Goal: Transaction & Acquisition: Subscribe to service/newsletter

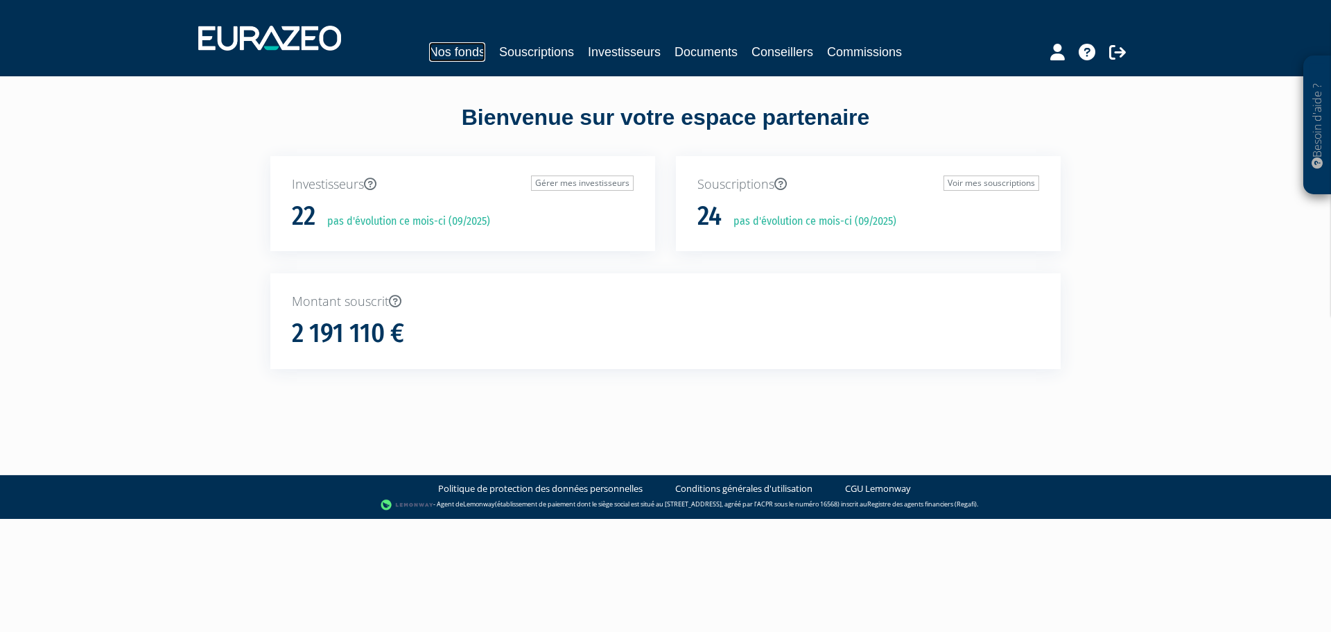
click at [435, 46] on link "Nos fonds" at bounding box center [457, 51] width 56 height 19
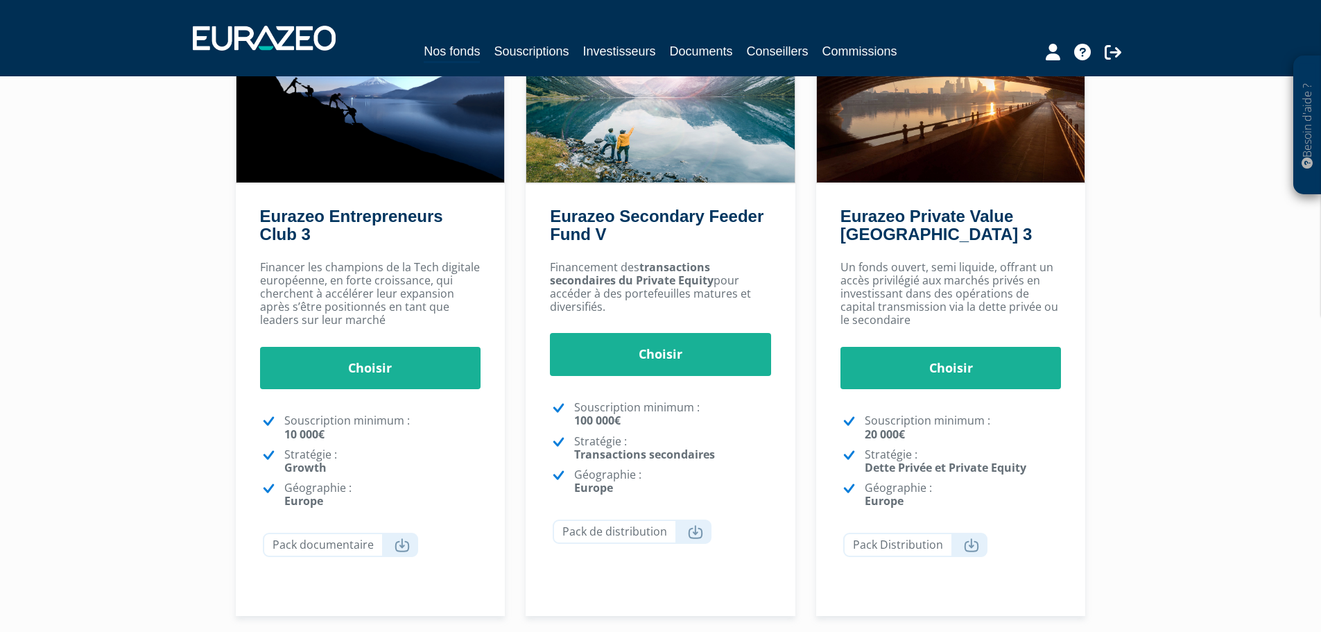
scroll to position [110, 0]
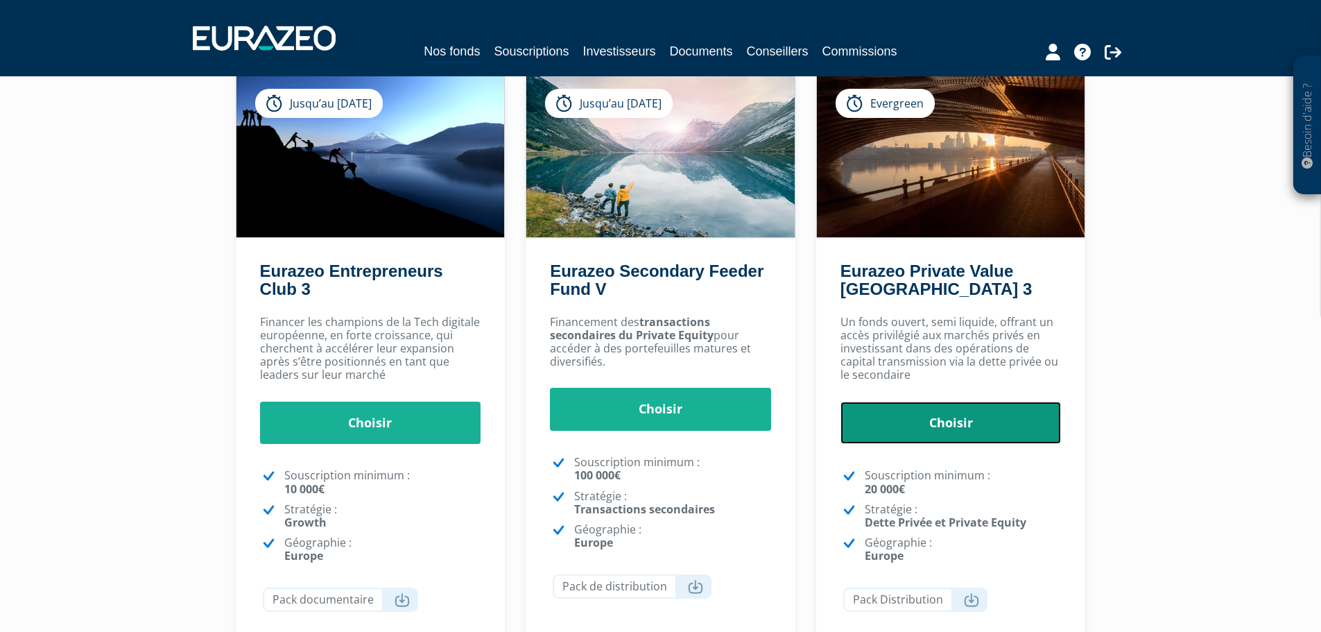
click at [905, 415] on link "Choisir" at bounding box center [950, 422] width 221 height 43
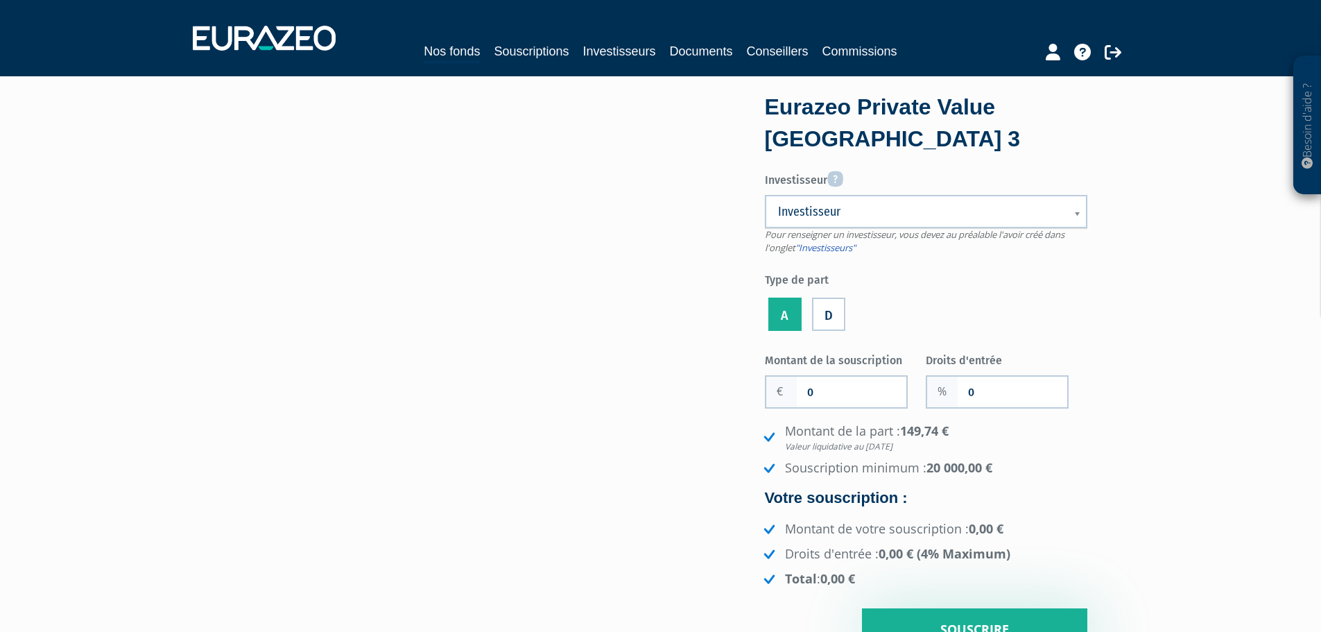
click at [1000, 218] on span "Investisseur" at bounding box center [917, 211] width 278 height 17
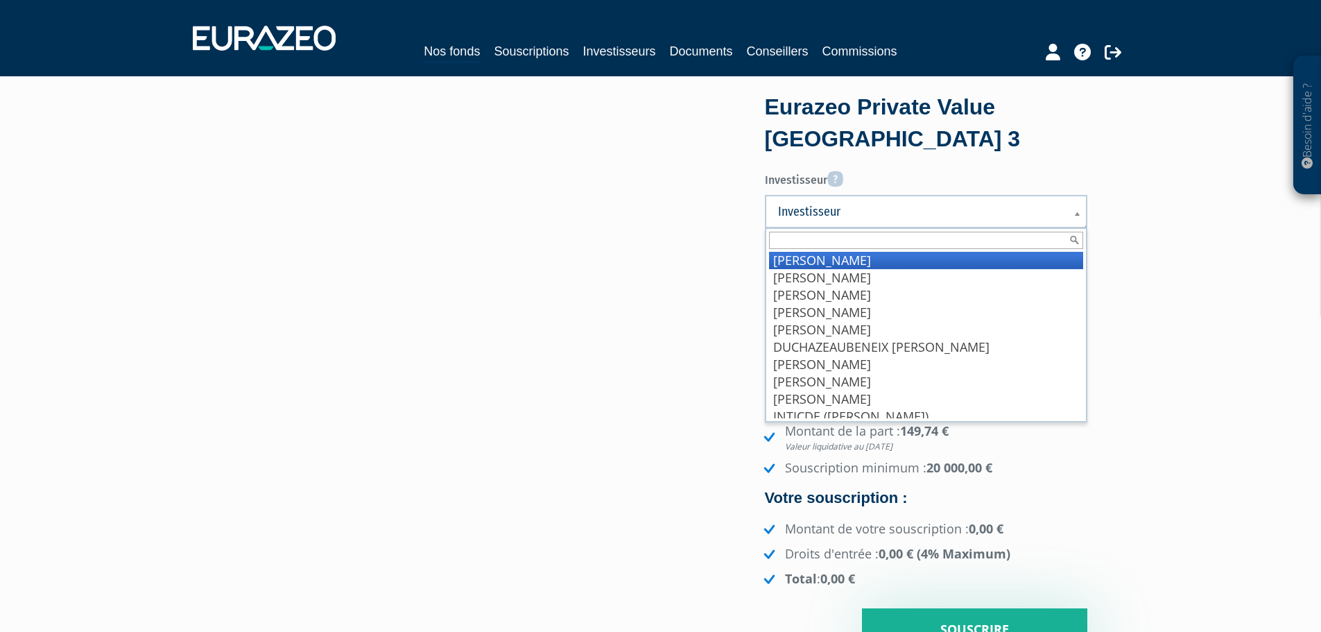
click at [1000, 218] on span "Investisseur" at bounding box center [917, 211] width 278 height 17
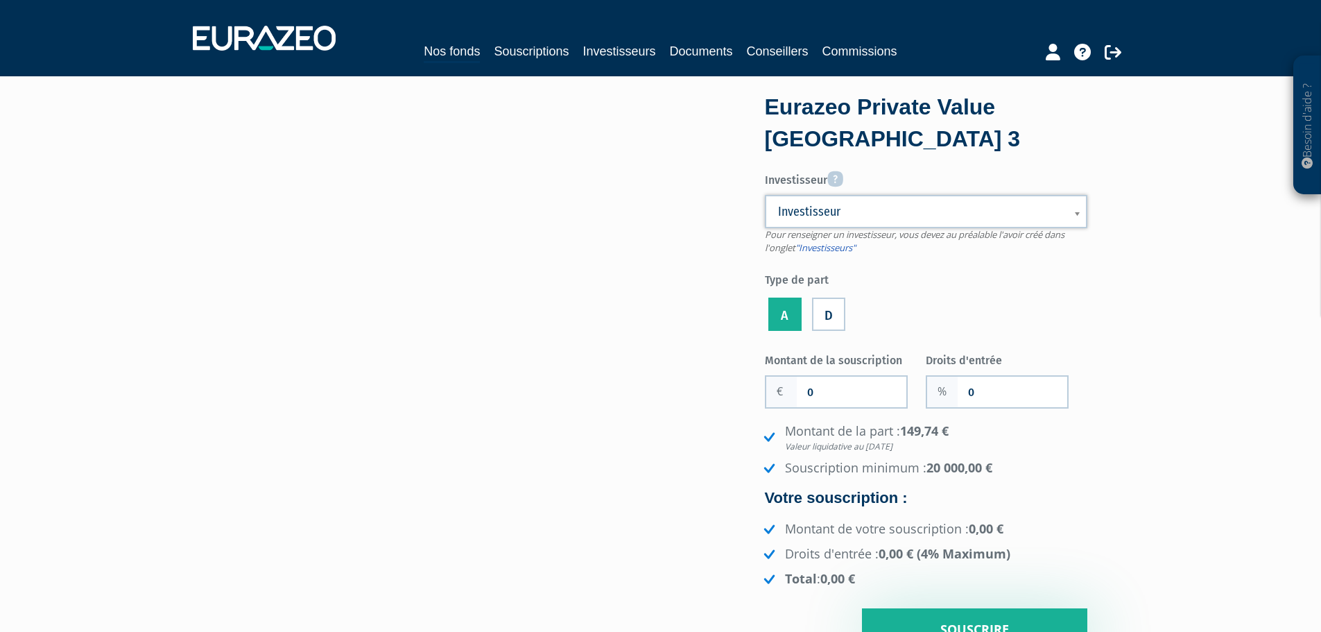
click at [1000, 218] on span "Investisseur" at bounding box center [917, 211] width 278 height 17
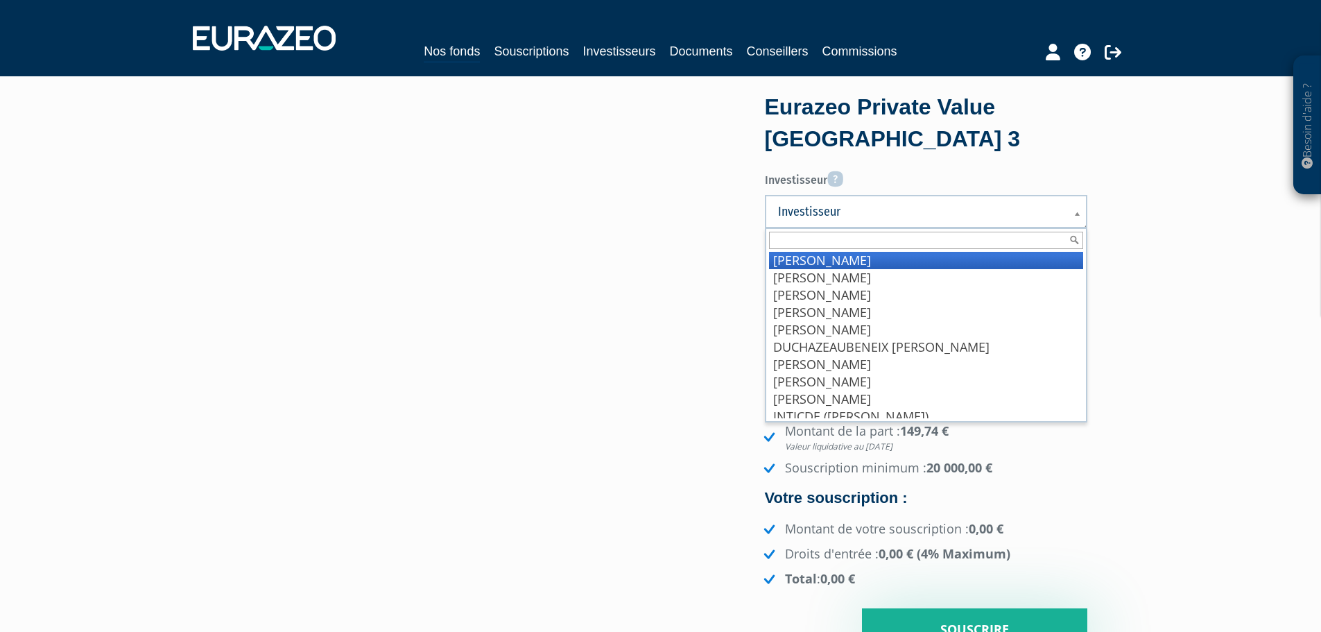
click at [1000, 218] on span "Investisseur" at bounding box center [917, 211] width 278 height 17
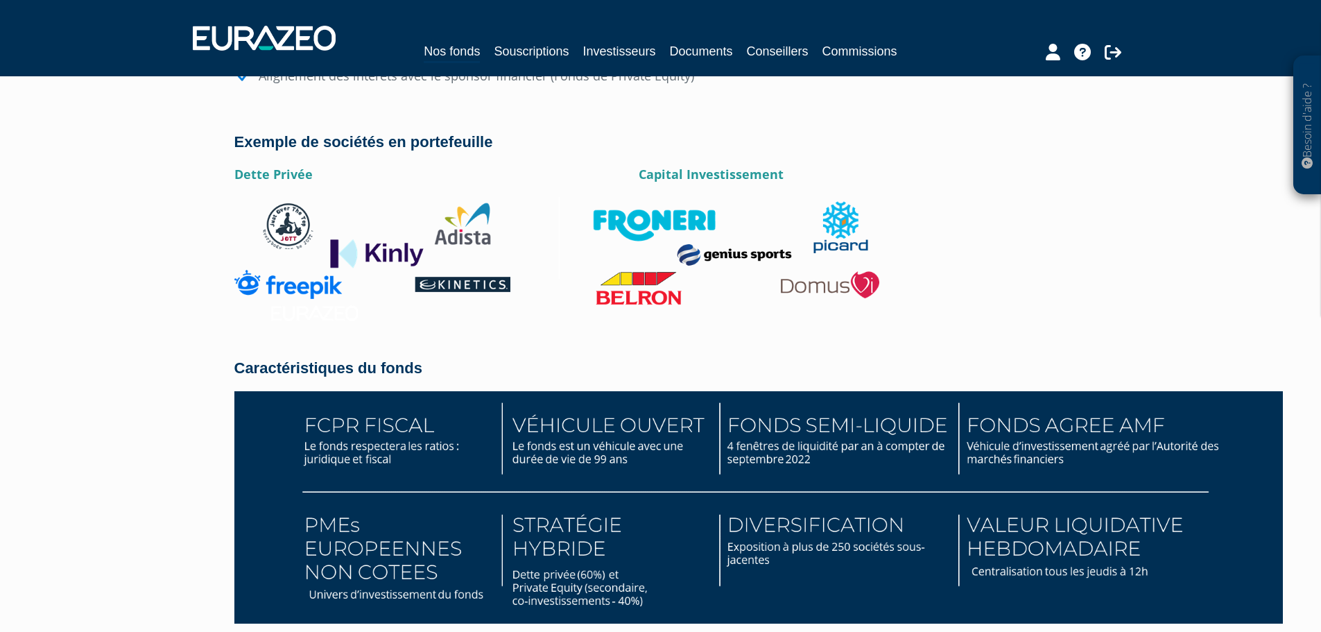
scroll to position [2010, 0]
